Goal: Navigation & Orientation: Find specific page/section

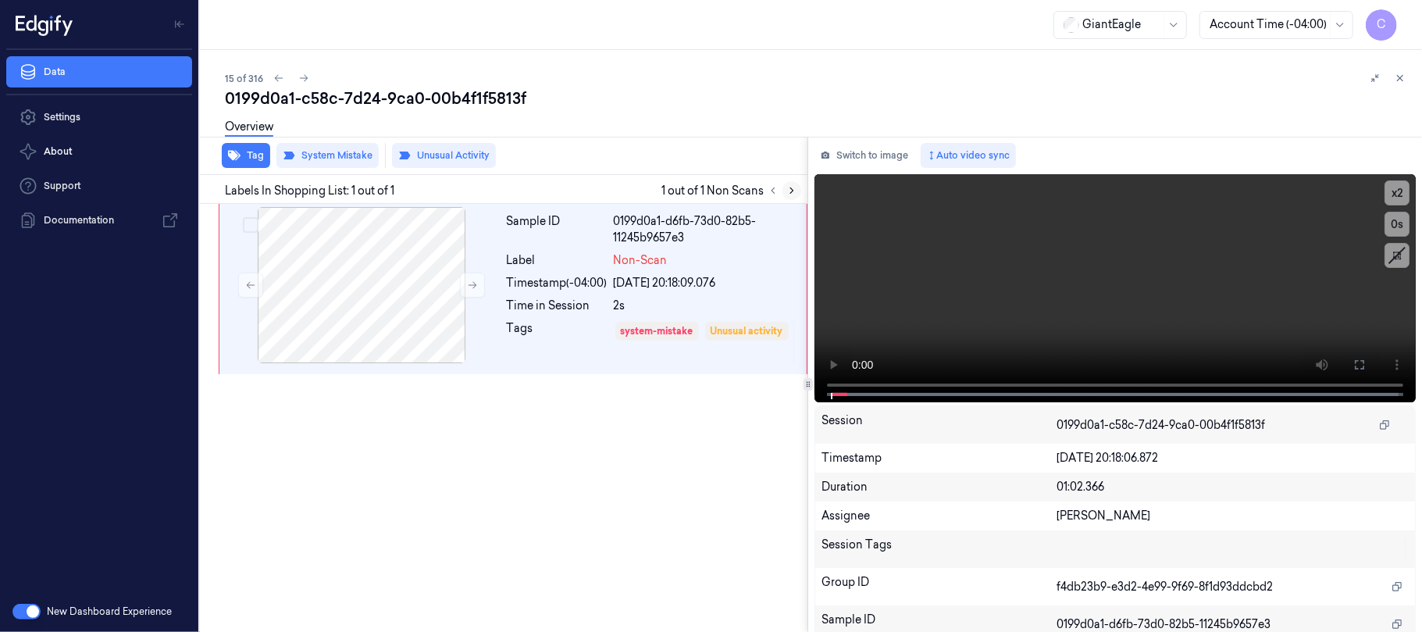
click at [790, 191] on icon at bounding box center [791, 190] width 11 height 11
click at [469, 289] on icon at bounding box center [472, 285] width 11 height 11
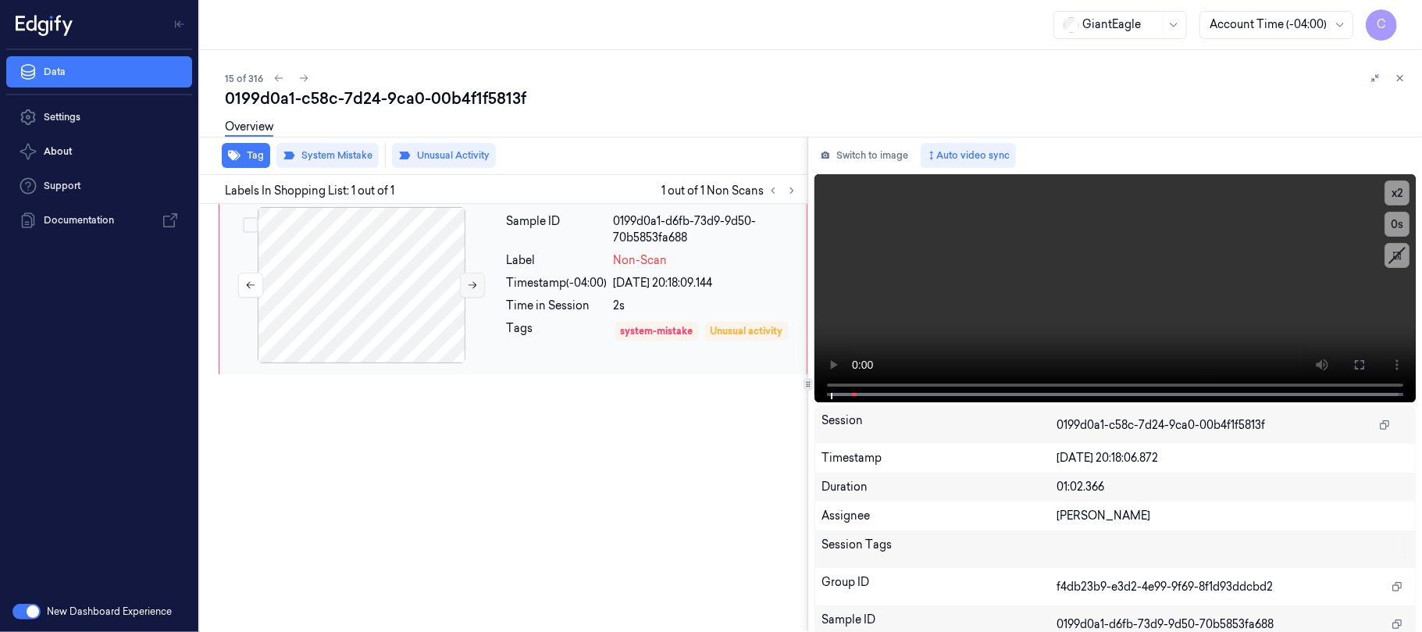
click at [469, 289] on icon at bounding box center [472, 285] width 11 height 11
click at [1134, 335] on video at bounding box center [1115, 288] width 601 height 228
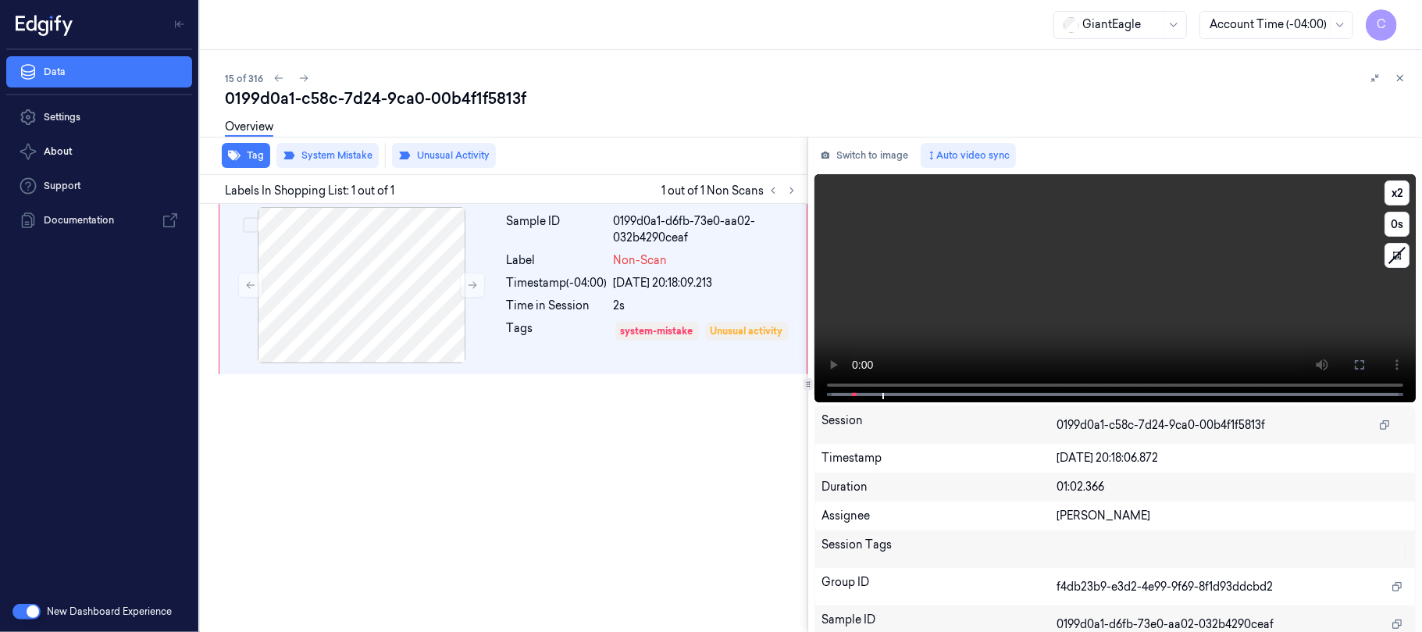
click at [1132, 307] on video at bounding box center [1115, 288] width 601 height 228
